Goal: Communication & Community: Answer question/provide support

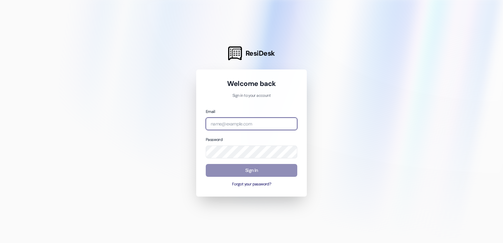
type input "[EMAIL_ADDRESS][DOMAIN_NAME]"
click at [230, 166] on button "Sign In" at bounding box center [251, 170] width 91 height 13
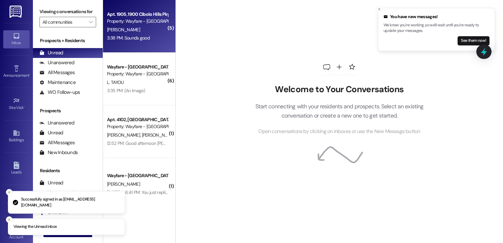
click at [130, 22] on div "Property: Wayfare - [GEOGRAPHIC_DATA]" at bounding box center [137, 21] width 61 height 7
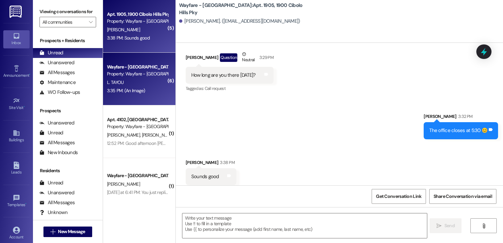
click at [135, 85] on div "L. TAYOU" at bounding box center [137, 82] width 62 height 8
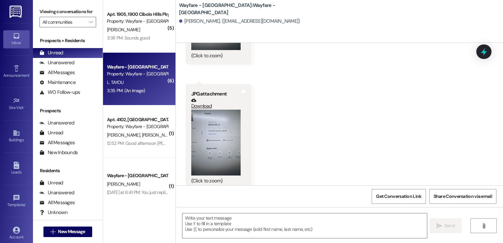
scroll to position [882, 0]
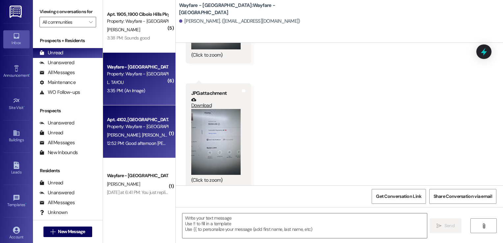
click at [138, 134] on div "[PERSON_NAME] [PERSON_NAME]" at bounding box center [137, 135] width 62 height 8
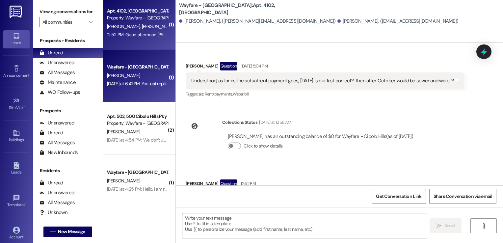
scroll to position [108, 0]
click at [111, 87] on div "[DATE] at 6:41 PM: You just replied 'Stop'. Are you sure you want to opt out of…" at bounding box center [137, 84] width 62 height 8
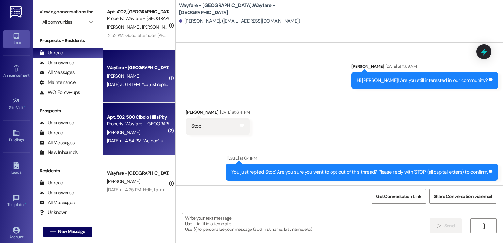
scroll to position [91, 0]
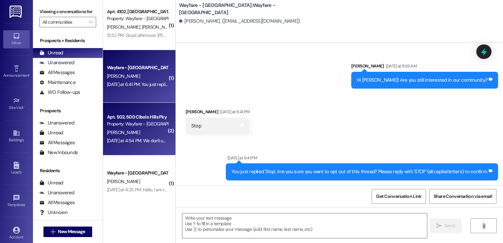
click at [133, 130] on div "[PERSON_NAME]" at bounding box center [137, 132] width 62 height 8
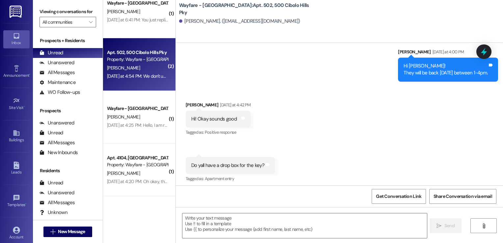
scroll to position [172, 0]
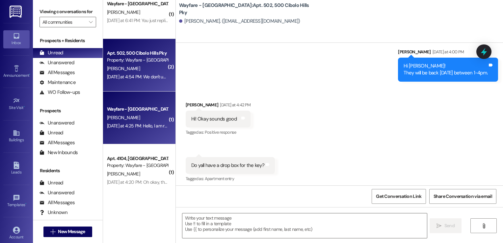
click at [126, 119] on div "[PERSON_NAME]" at bounding box center [137, 117] width 62 height 8
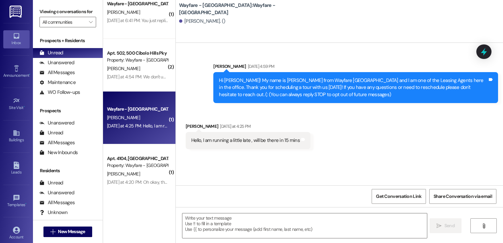
scroll to position [0, 0]
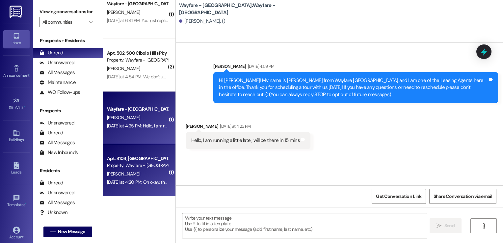
click at [127, 185] on div "[DATE] at 4:20 PM: Oh okay, thank you [PERSON_NAME]! [DATE] at 4:20 PM: Oh okay…" at bounding box center [137, 182] width 62 height 8
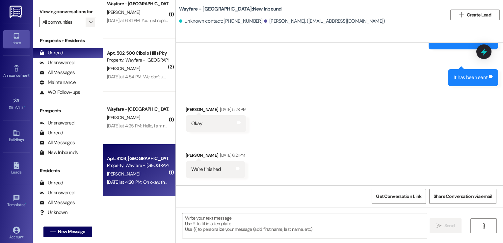
scroll to position [1203, 0]
